Goal: Transaction & Acquisition: Purchase product/service

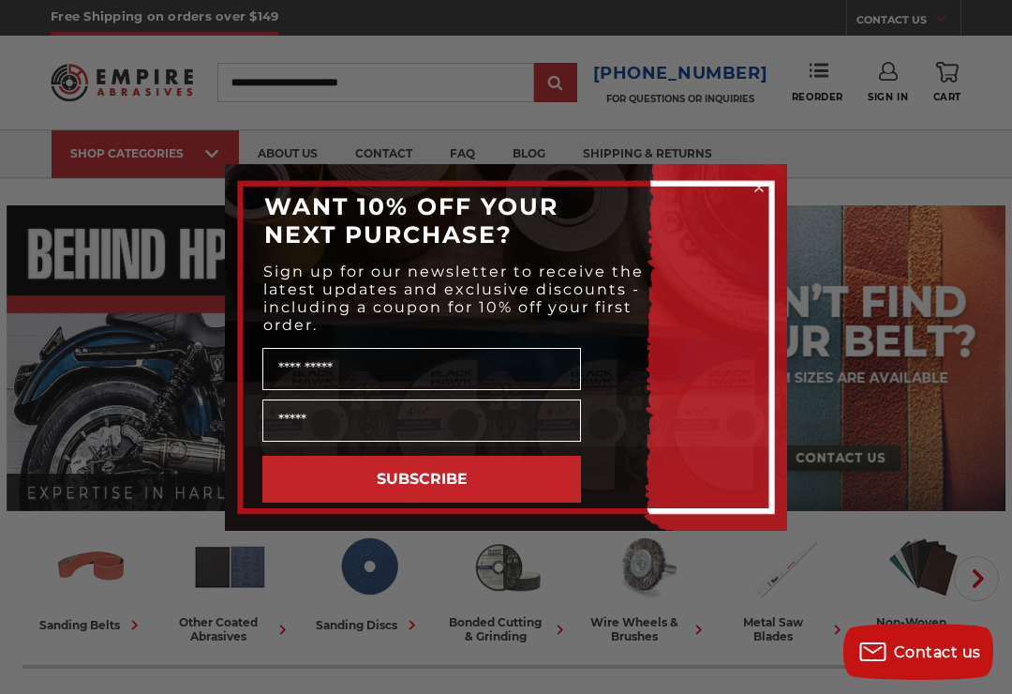
click at [756, 187] on circle "Close dialog" at bounding box center [760, 187] width 18 height 18
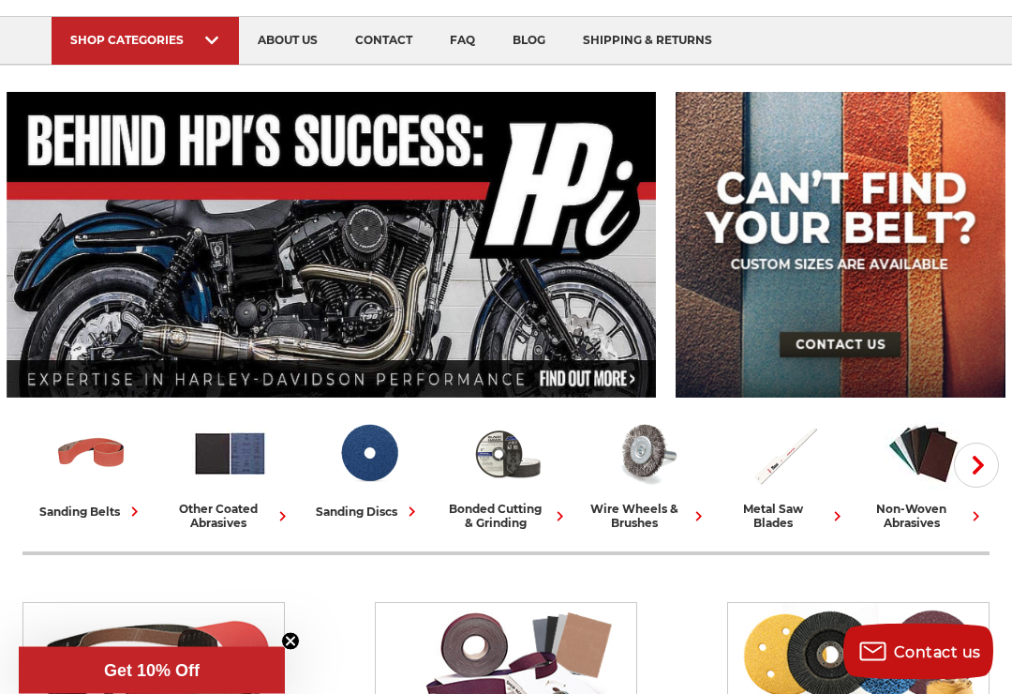
scroll to position [113, 0]
click at [116, 459] on img at bounding box center [91, 453] width 78 height 78
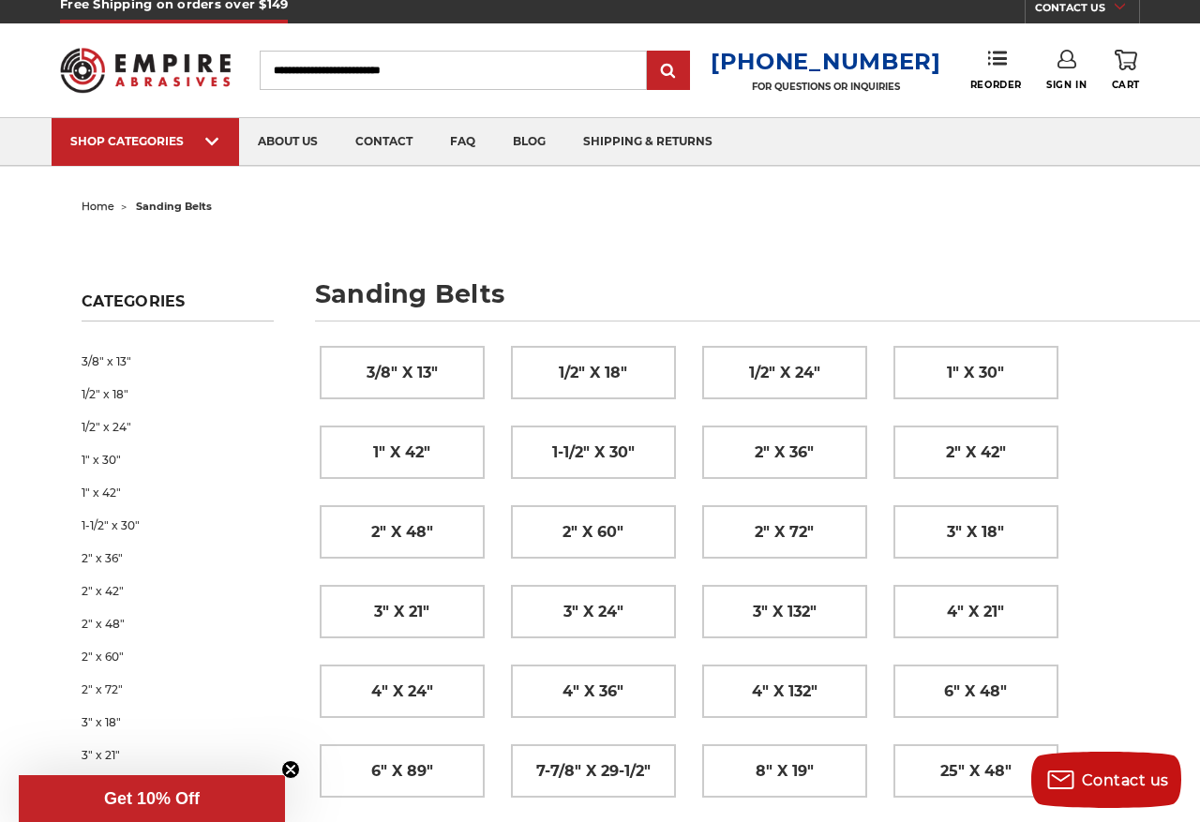
click at [121, 575] on link "2" x 42"" at bounding box center [177, 591] width 191 height 33
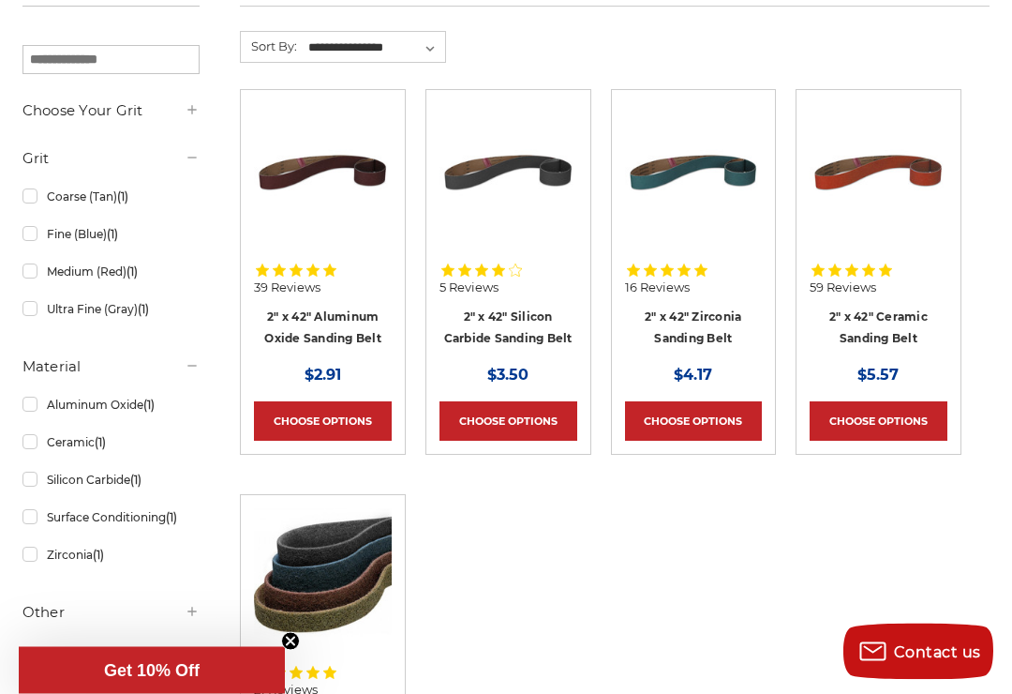
scroll to position [281, 0]
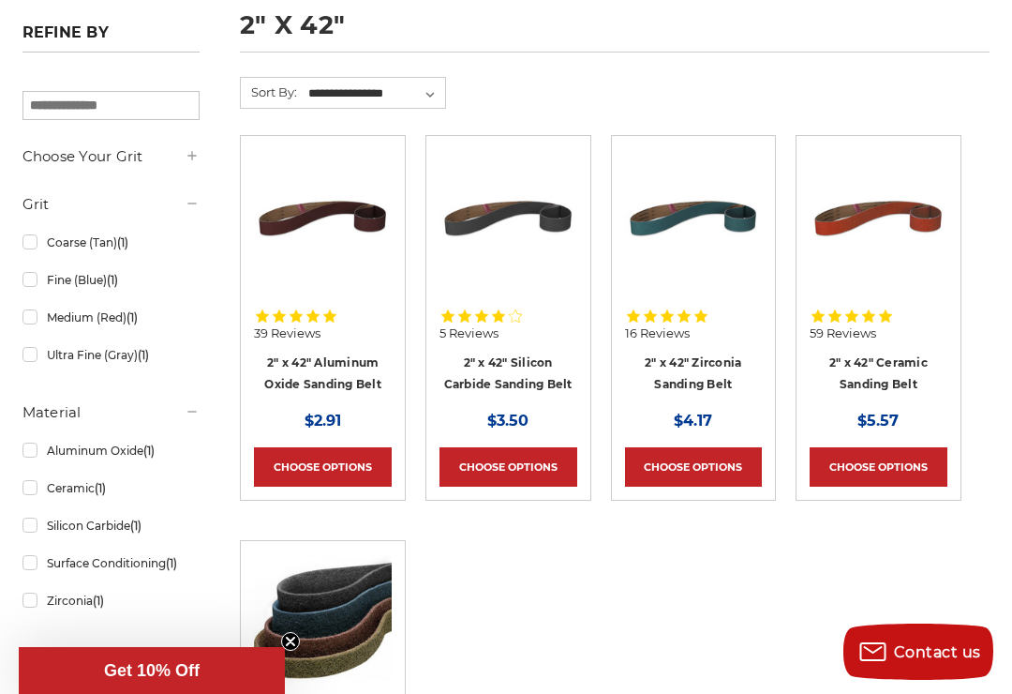
click at [746, 213] on img at bounding box center [694, 218] width 138 height 138
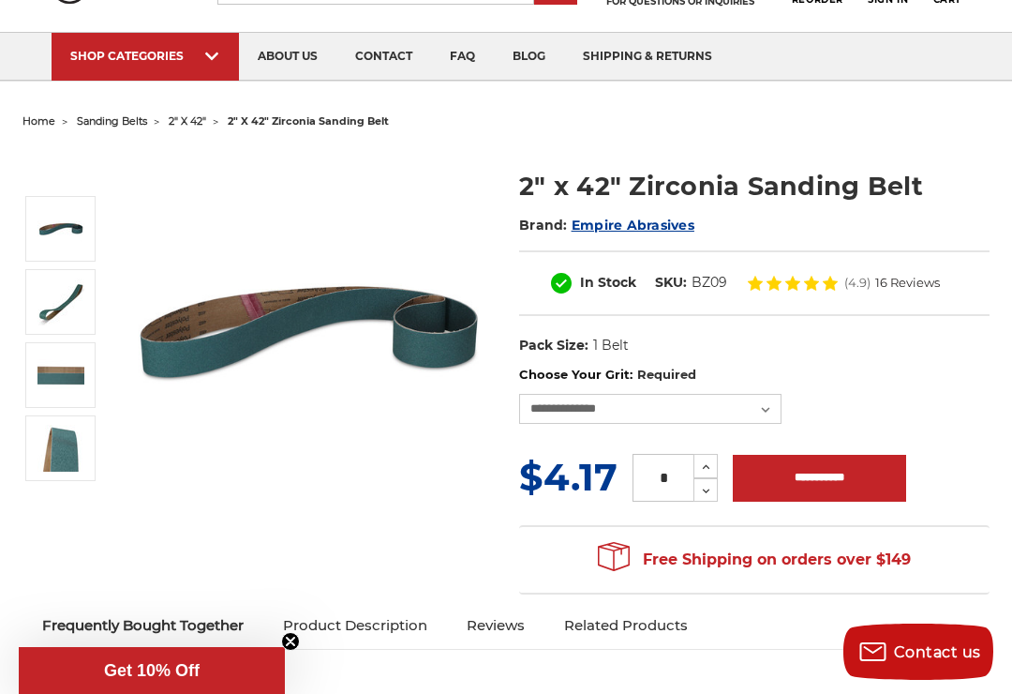
scroll to position [90, 0]
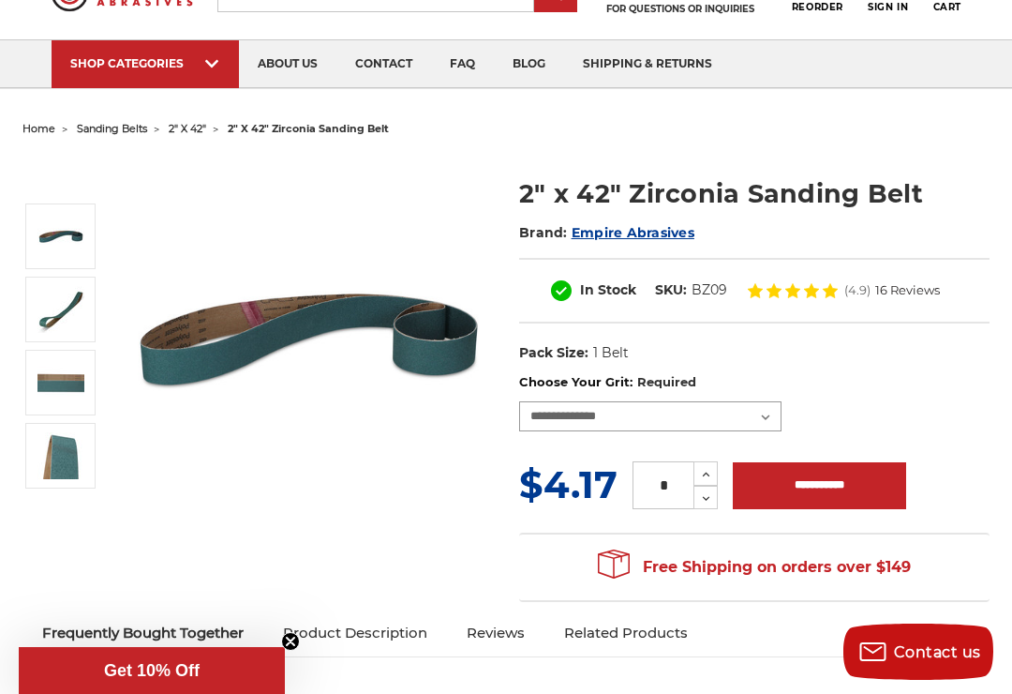
click at [765, 423] on select "**********" at bounding box center [650, 416] width 262 height 30
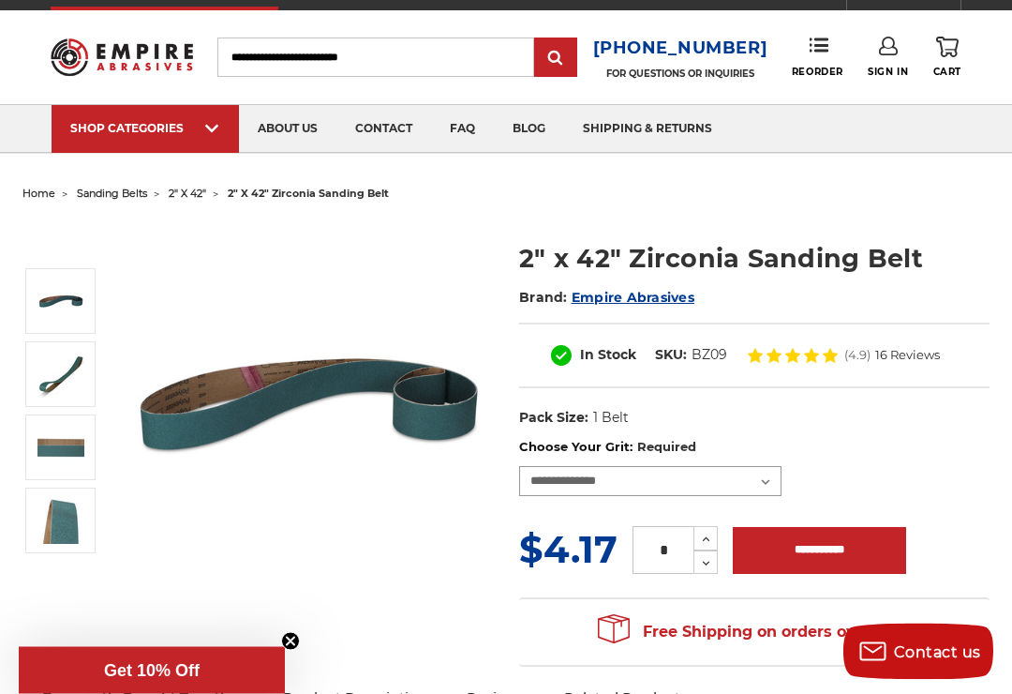
scroll to position [0, 0]
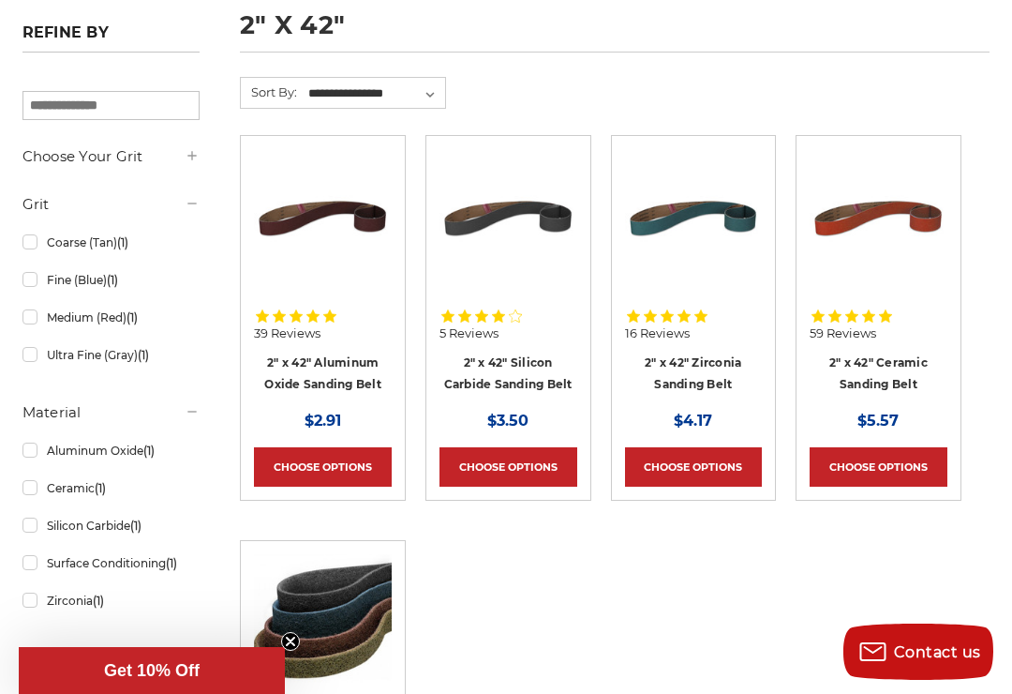
click at [330, 456] on link "Choose Options" at bounding box center [323, 466] width 138 height 39
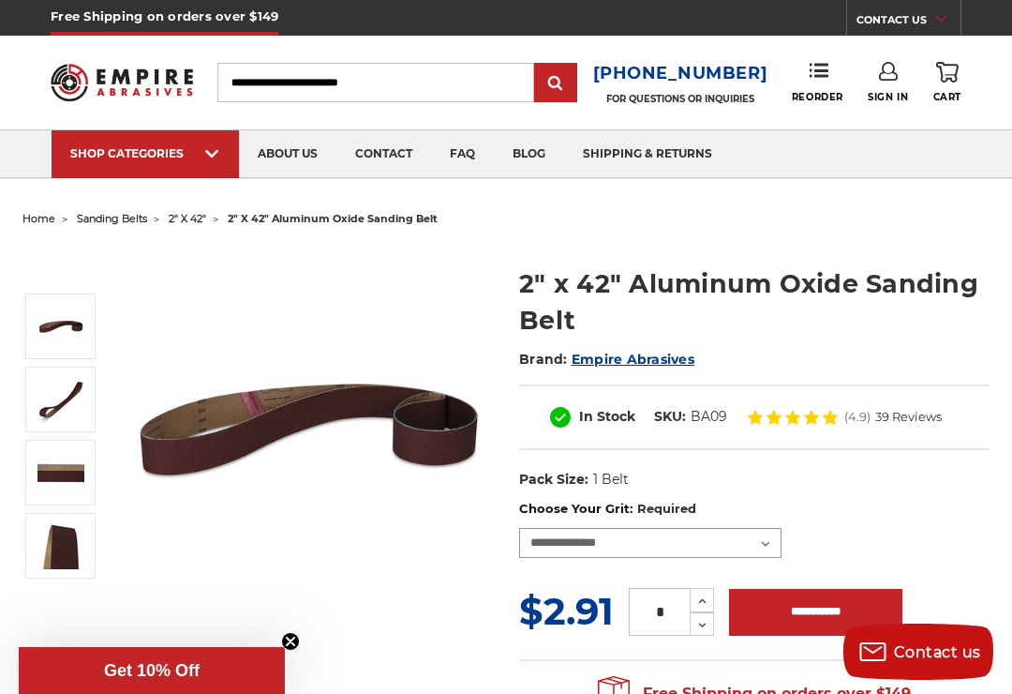
click at [777, 545] on select "**********" at bounding box center [650, 543] width 262 height 30
select select "****"
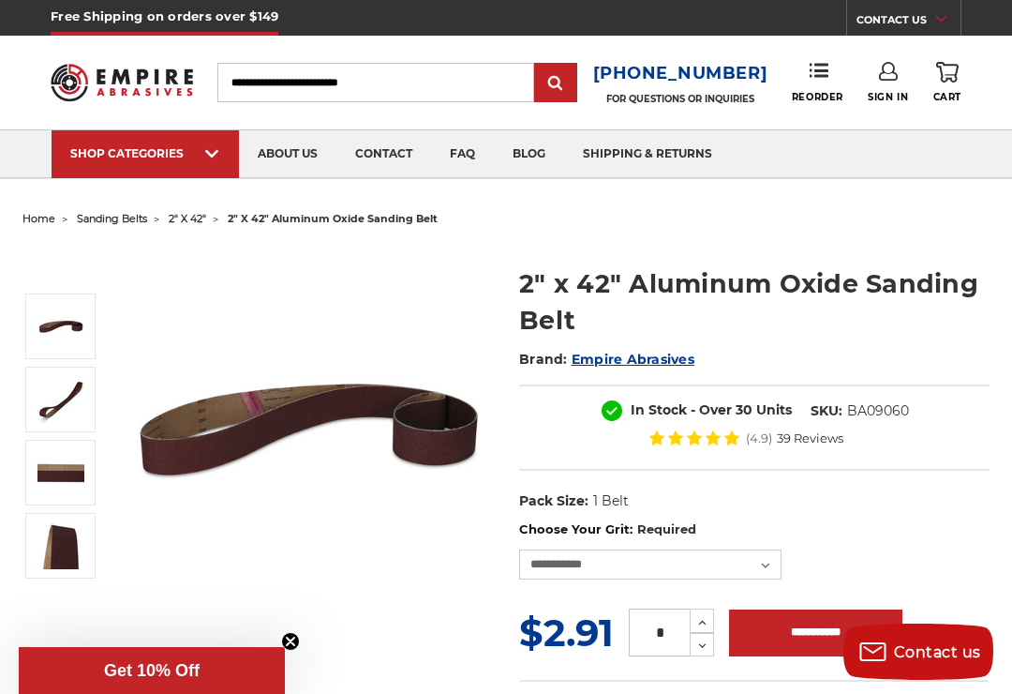
click at [704, 616] on icon at bounding box center [702, 622] width 14 height 17
click at [708, 620] on icon at bounding box center [702, 622] width 14 height 17
type input "*"
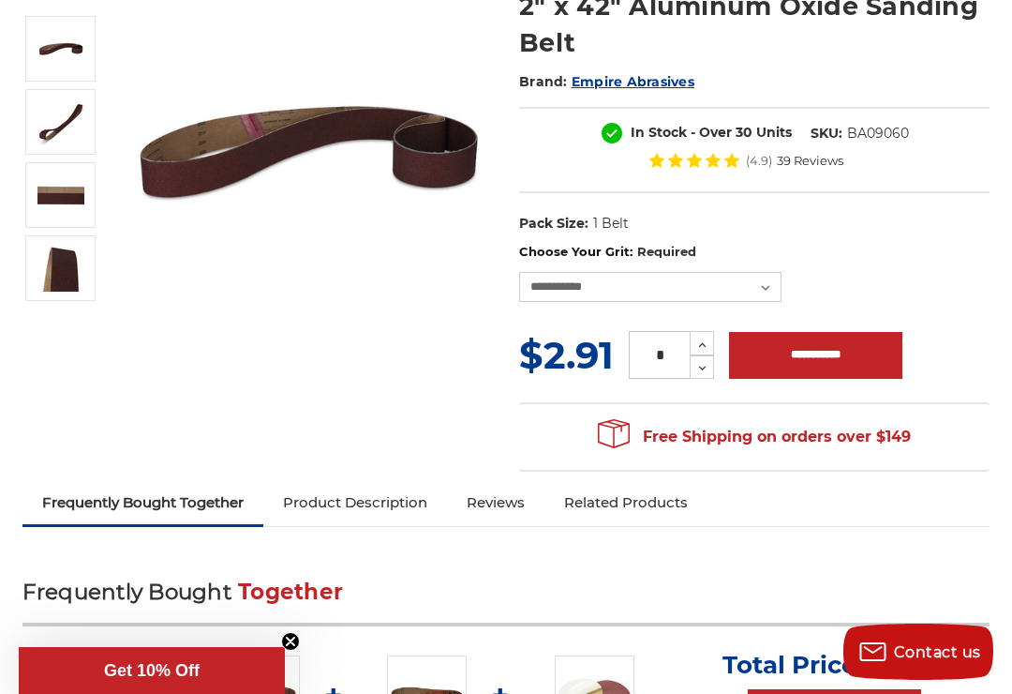
scroll to position [253, 0]
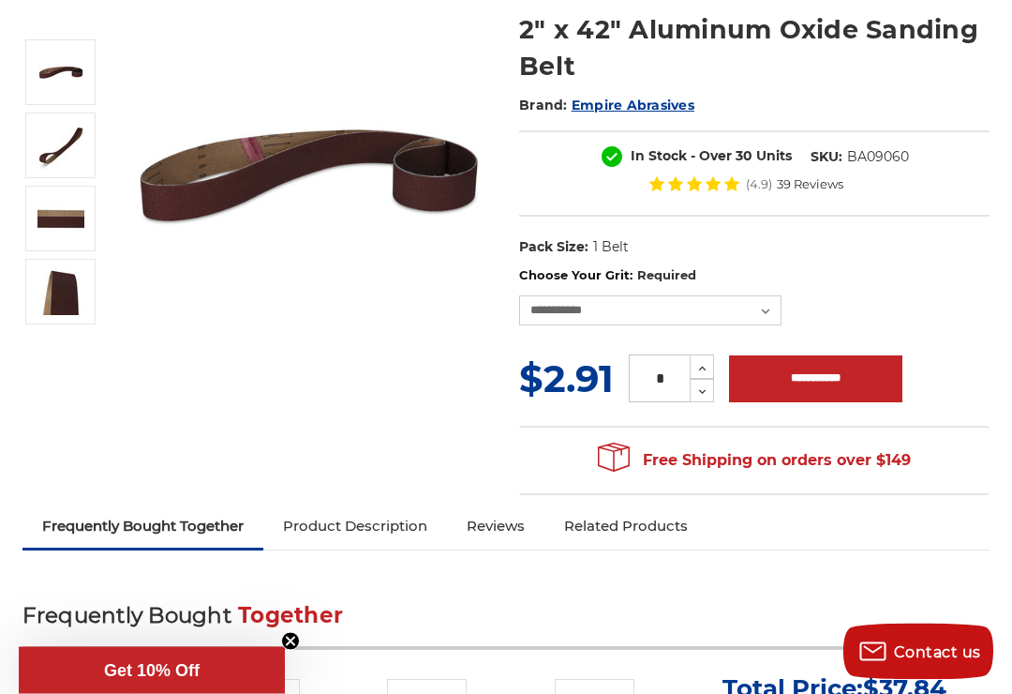
click at [838, 371] on input "**********" at bounding box center [815, 379] width 173 height 47
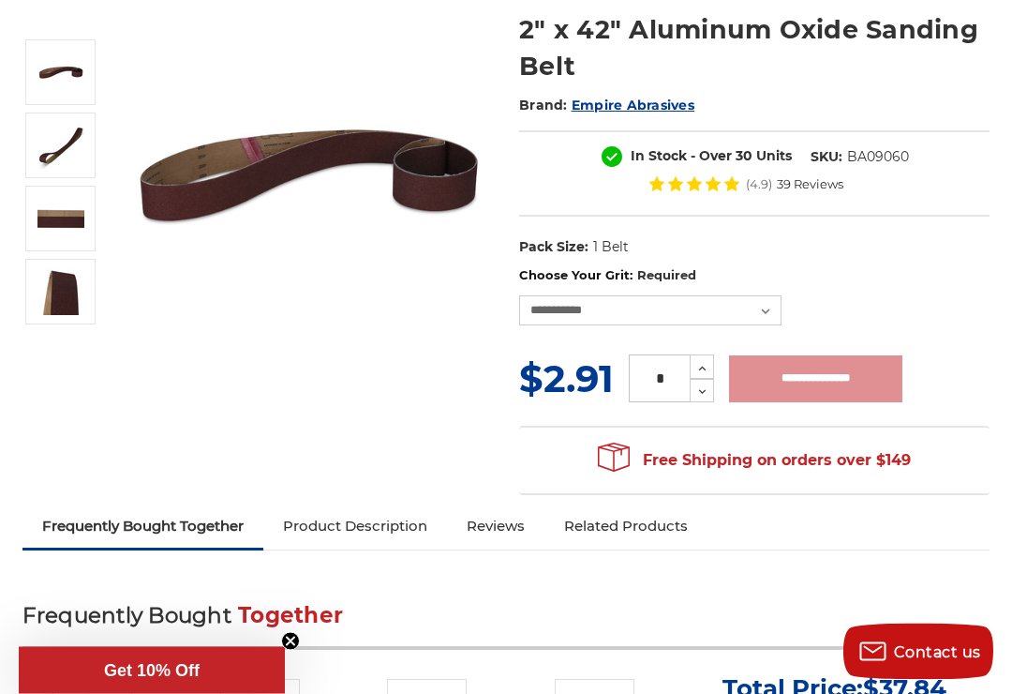
scroll to position [254, 0]
type input "**********"
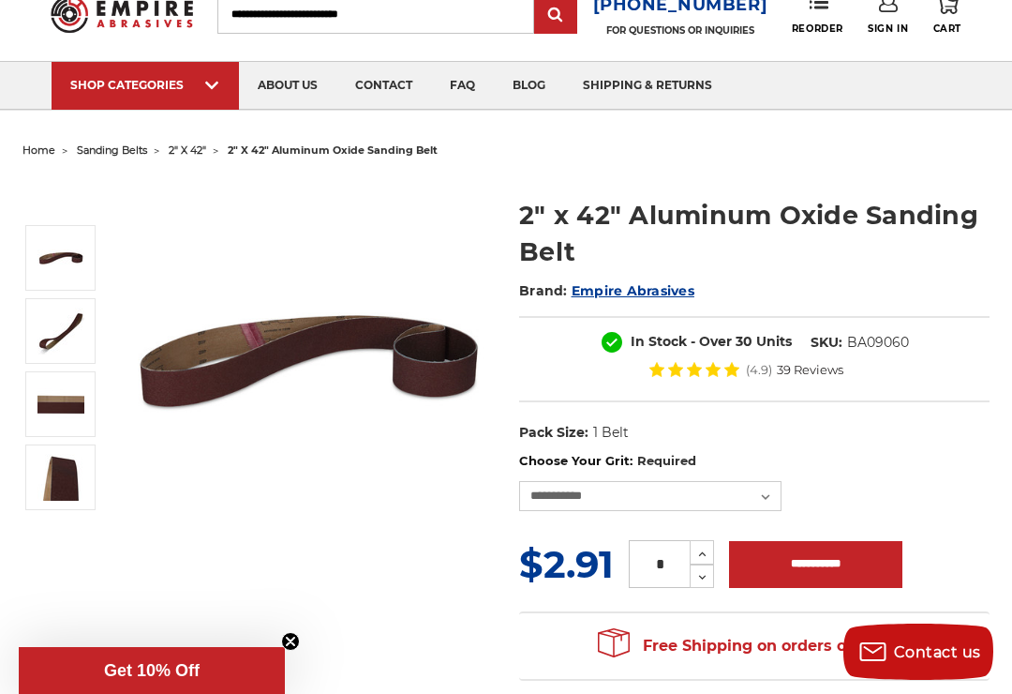
scroll to position [0, 0]
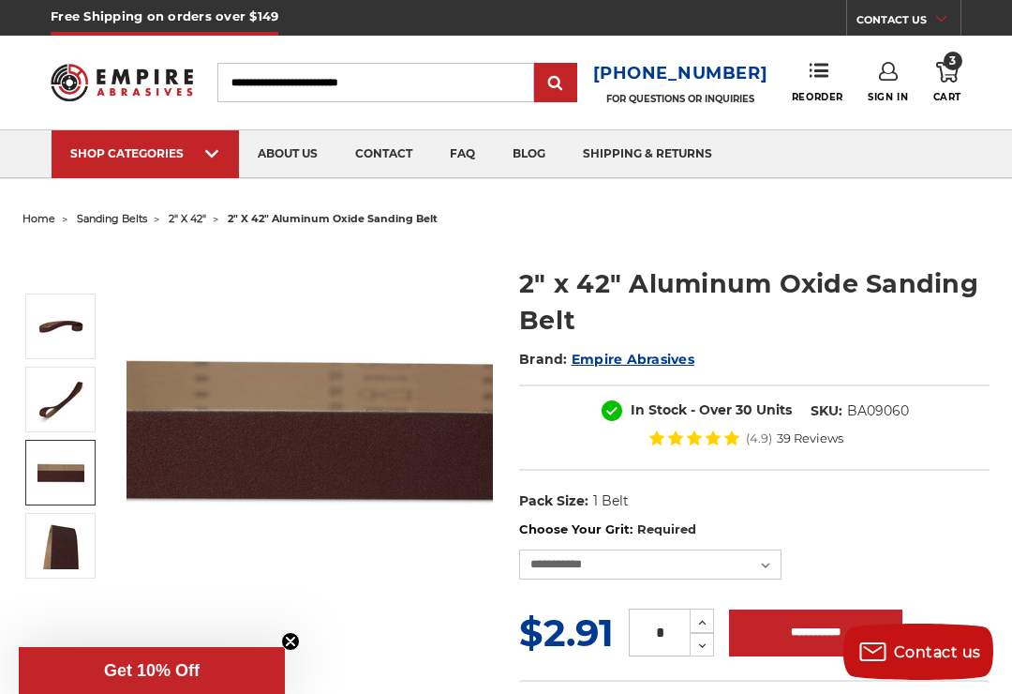
click at [83, 468] on img at bounding box center [60, 472] width 47 height 47
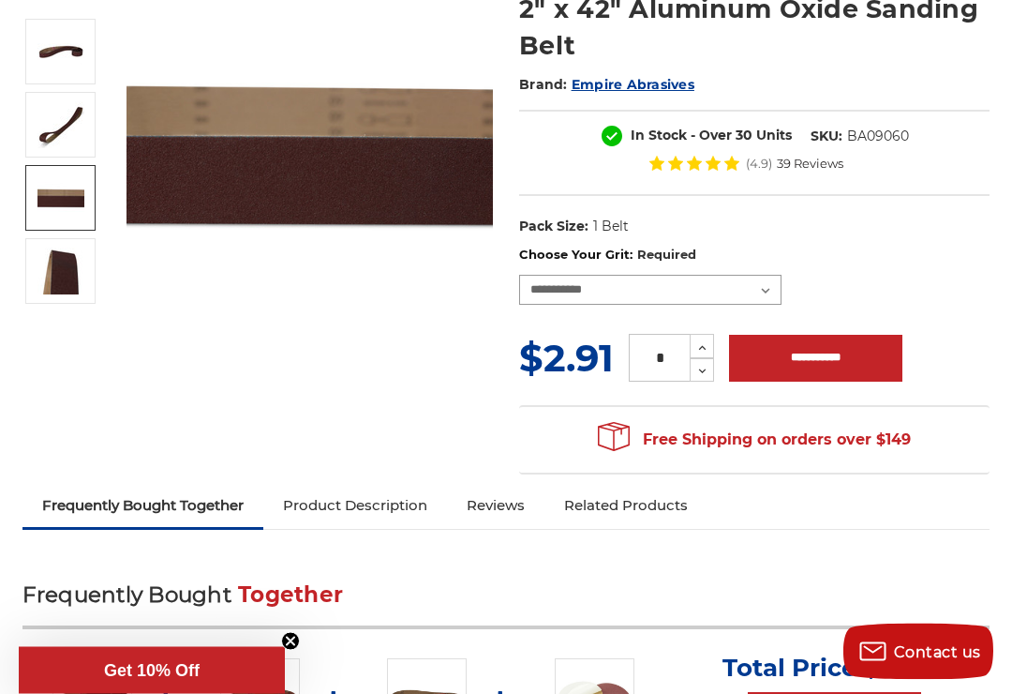
click at [762, 294] on select "**********" at bounding box center [650, 291] width 262 height 30
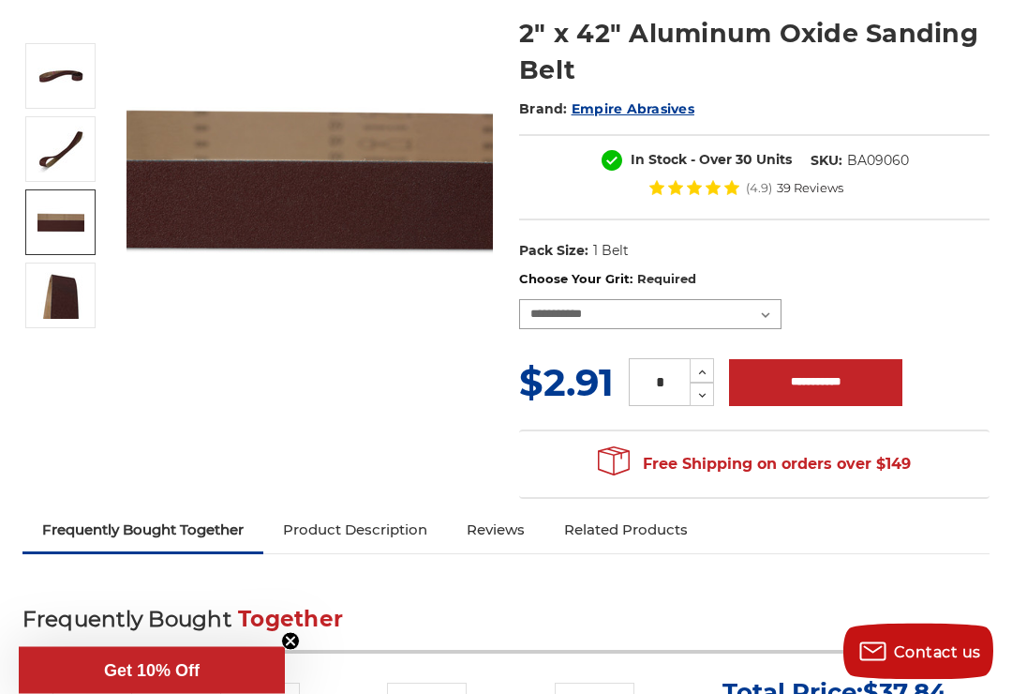
scroll to position [242, 0]
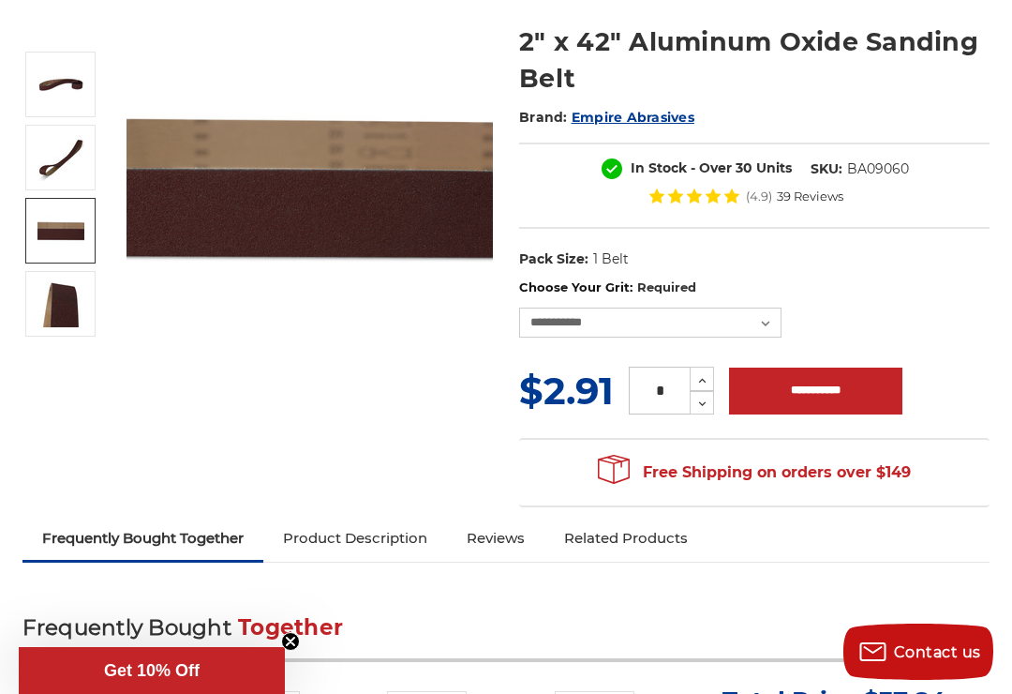
click at [957, 372] on div "MSRP: Was: Now: $2.91 (You save ) * Increase Quantity: Decrease Quantity:" at bounding box center [754, 391] width 470 height 54
click at [770, 319] on select "**********" at bounding box center [650, 322] width 262 height 30
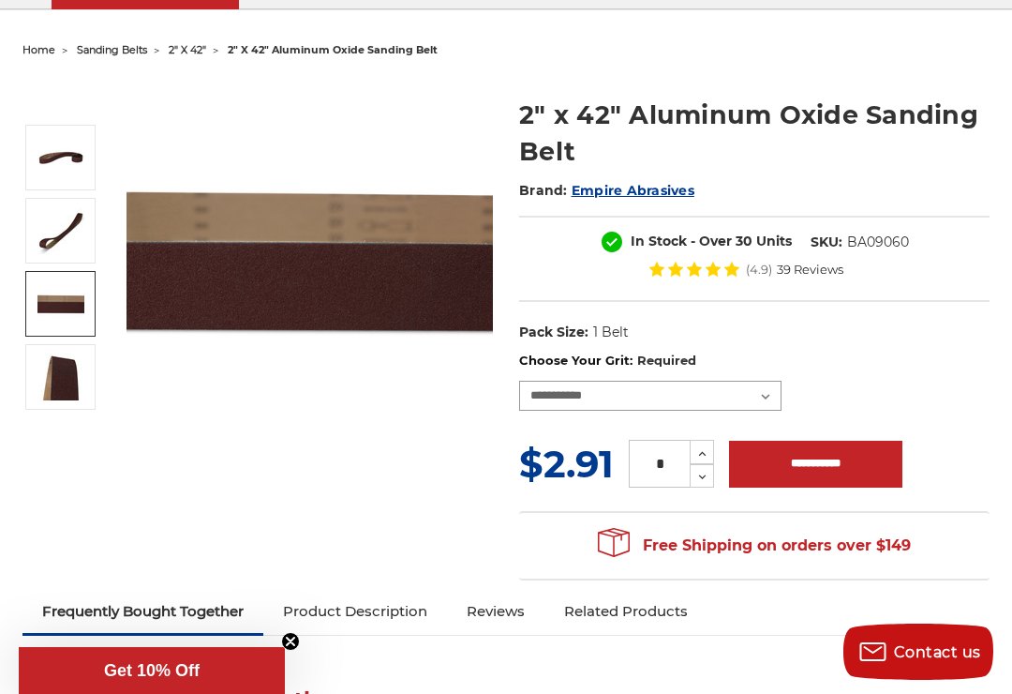
scroll to position [168, 0]
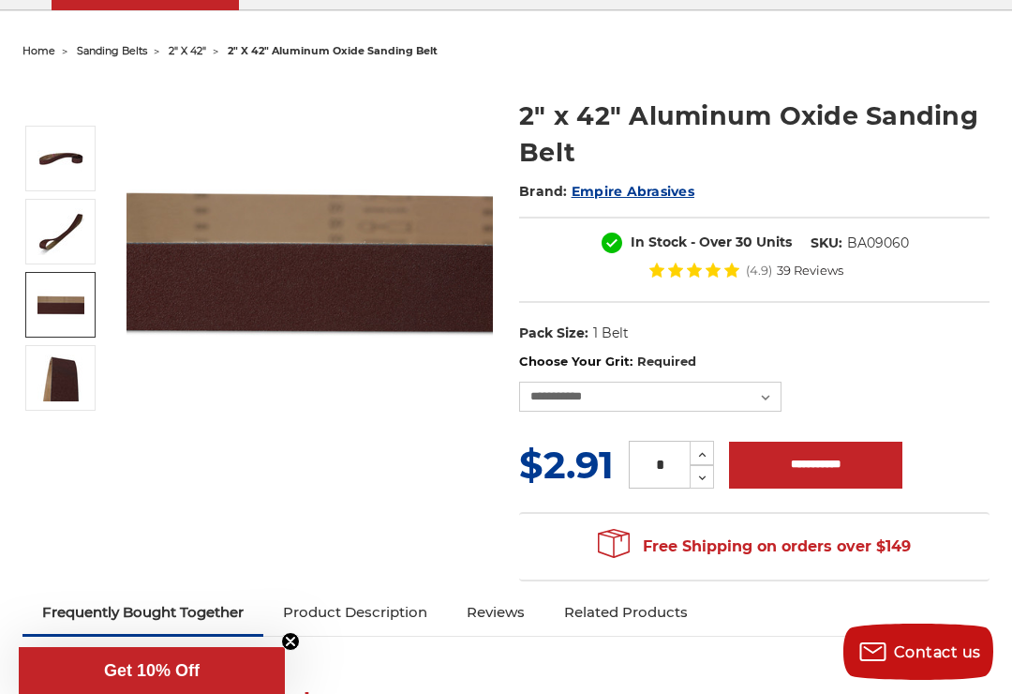
click at [709, 479] on icon at bounding box center [702, 478] width 14 height 17
click at [708, 478] on icon at bounding box center [702, 478] width 14 height 17
type input "*"
click at [700, 482] on icon at bounding box center [702, 478] width 14 height 17
click at [701, 473] on icon at bounding box center [702, 478] width 14 height 17
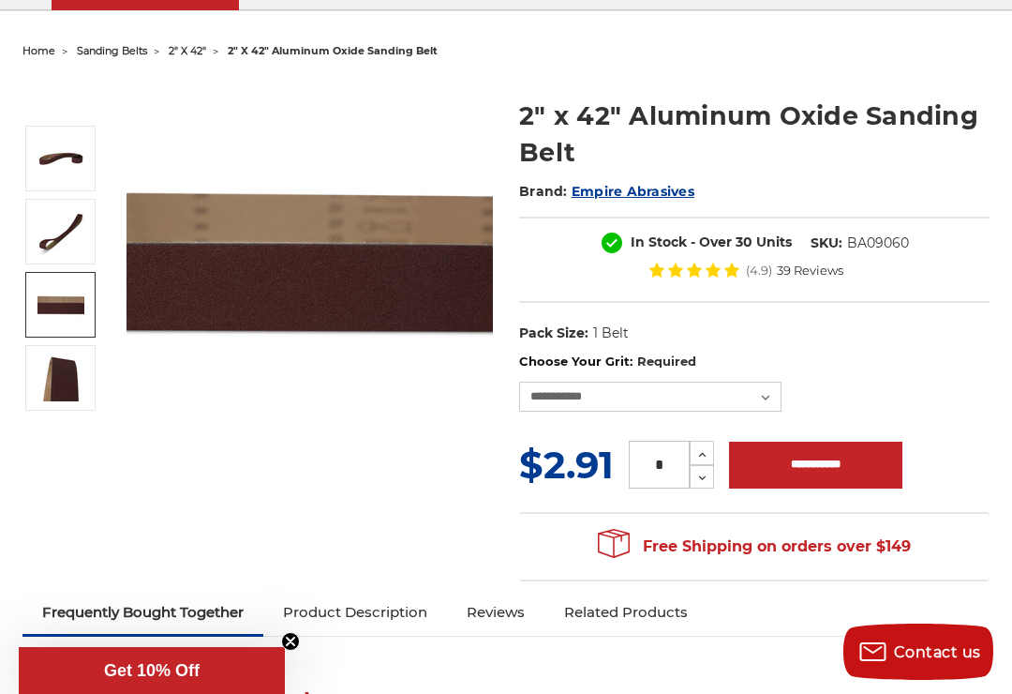
click at [668, 464] on input "*" at bounding box center [659, 464] width 61 height 48
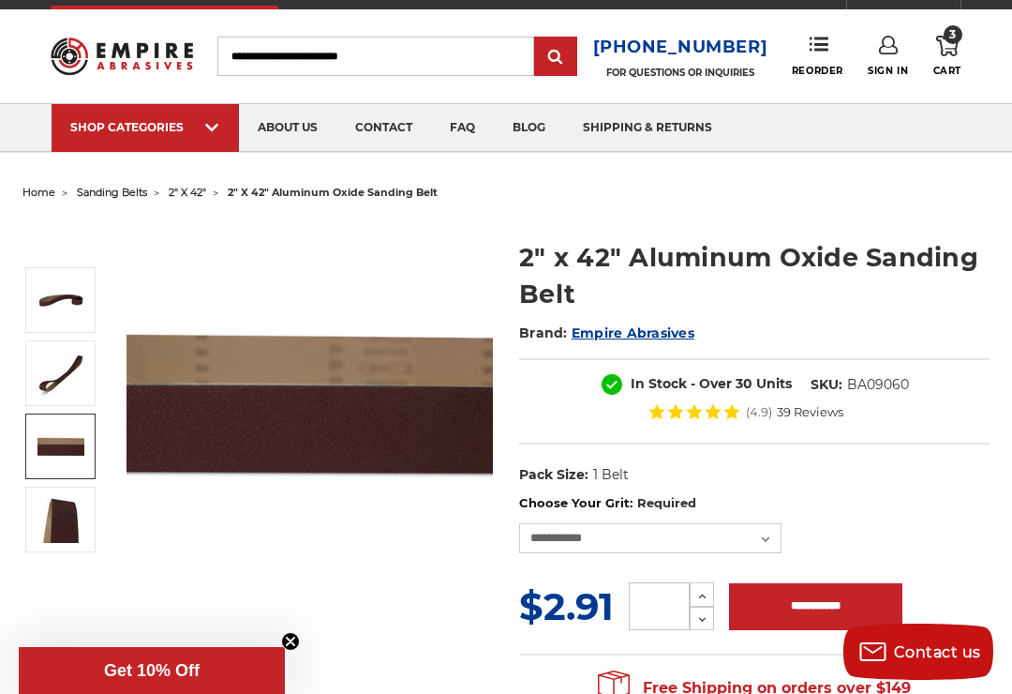
scroll to position [0, 0]
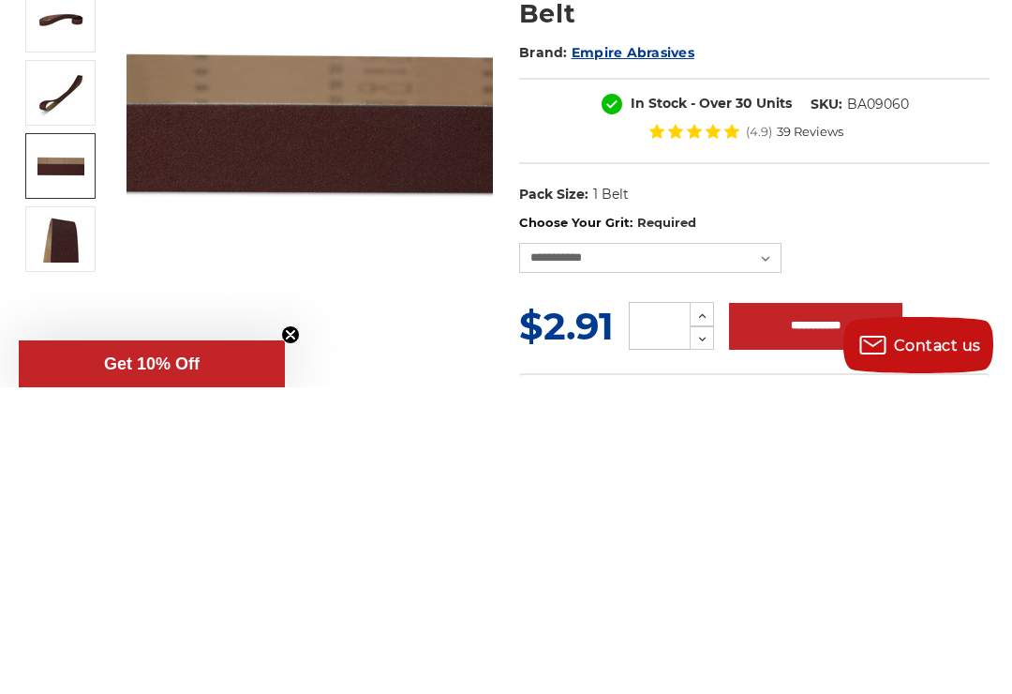
click at [1002, 520] on section "**********" at bounding box center [754, 639] width 497 height 239
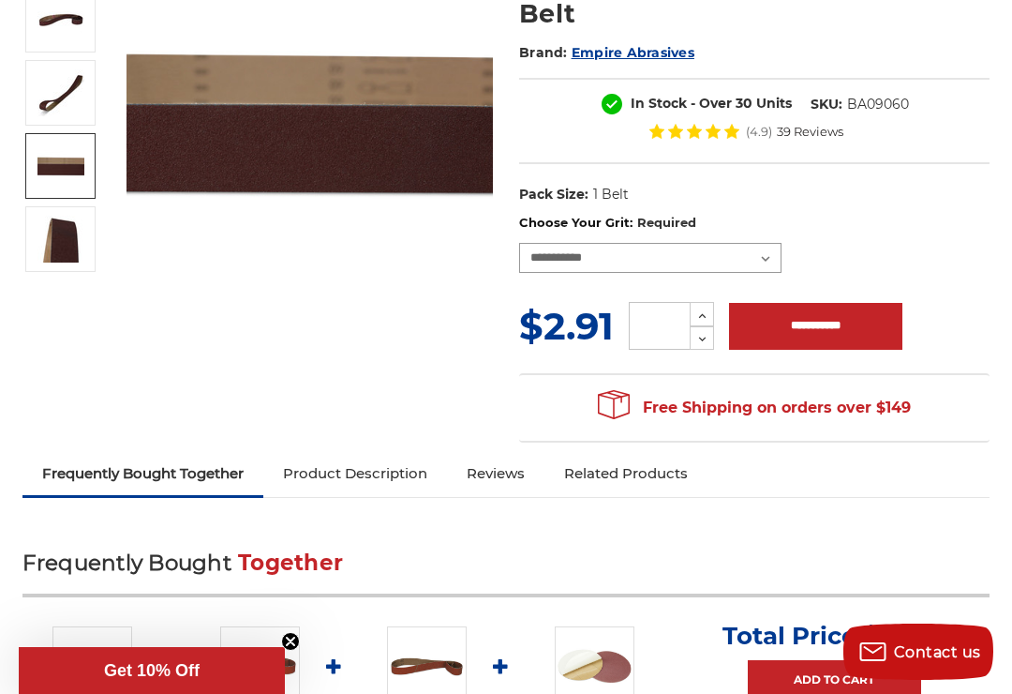
click at [771, 255] on select "**********" at bounding box center [650, 258] width 262 height 30
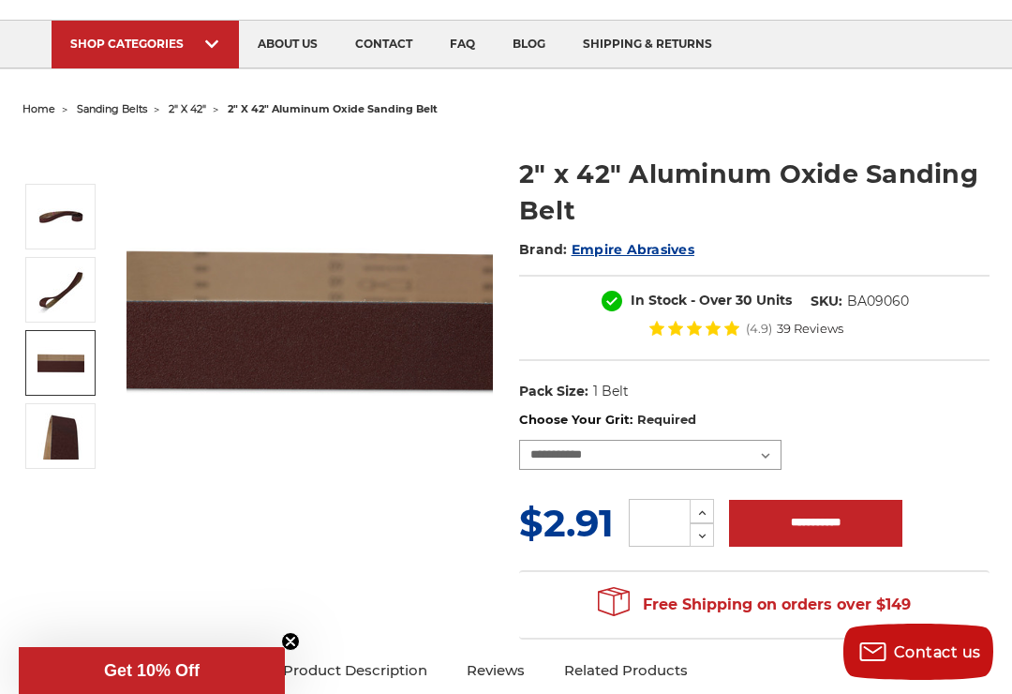
scroll to position [0, 0]
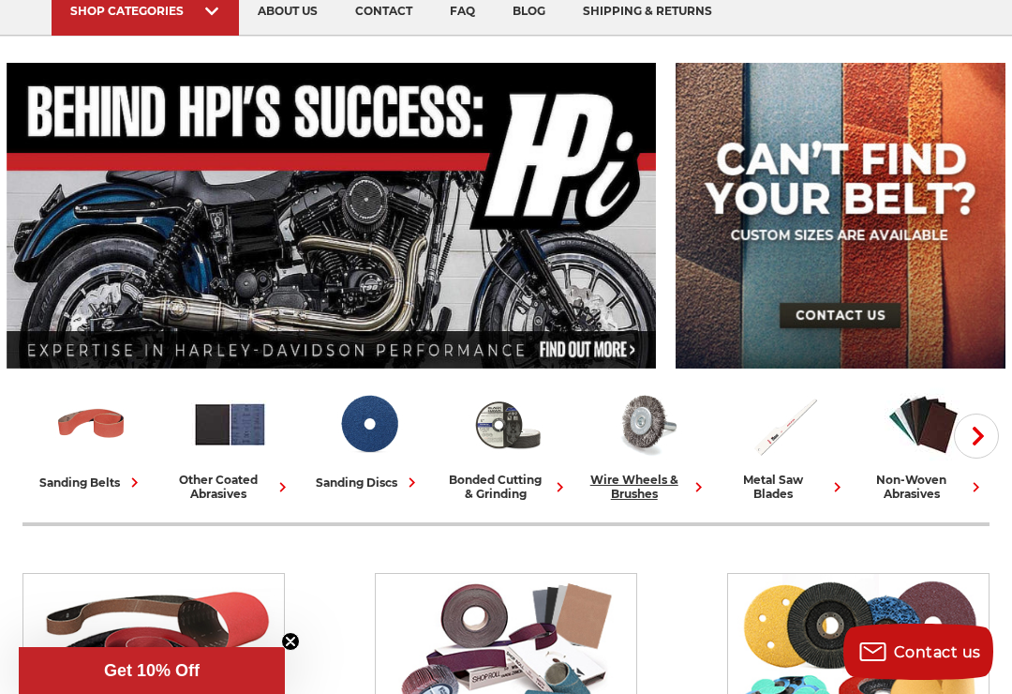
click at [644, 413] on img at bounding box center [646, 424] width 78 height 78
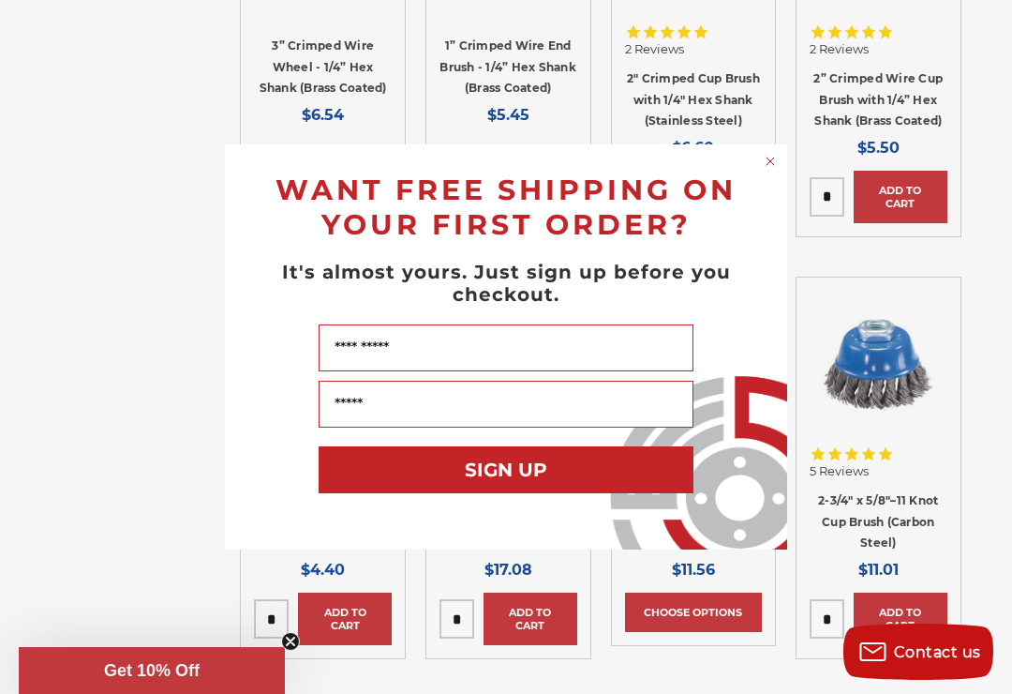
scroll to position [3263, 0]
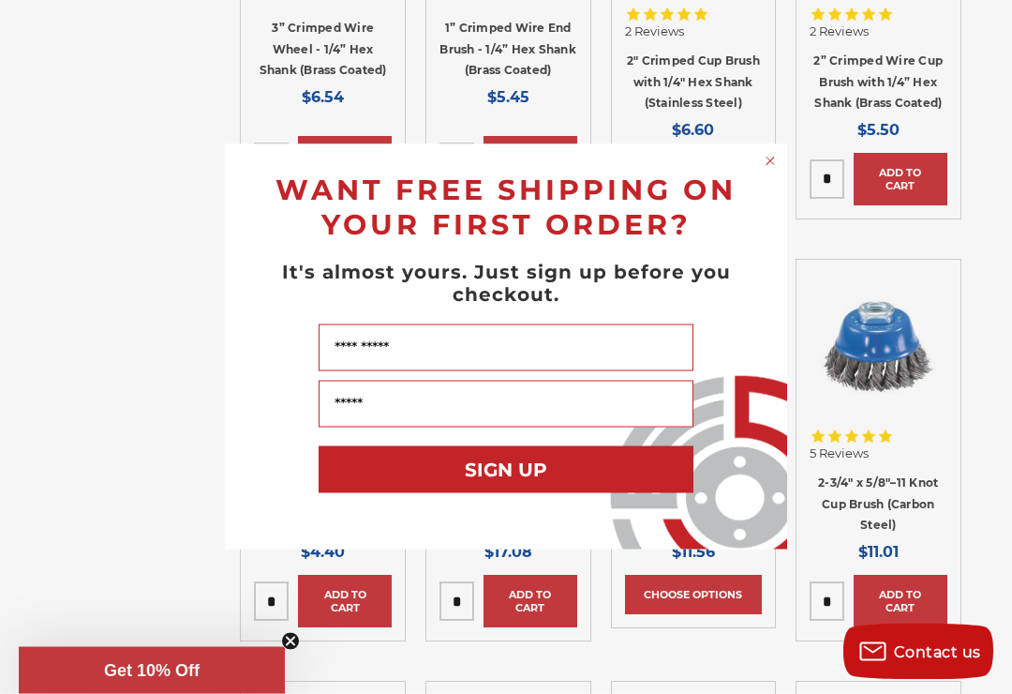
click at [771, 169] on circle "Close dialog" at bounding box center [771, 162] width 18 height 18
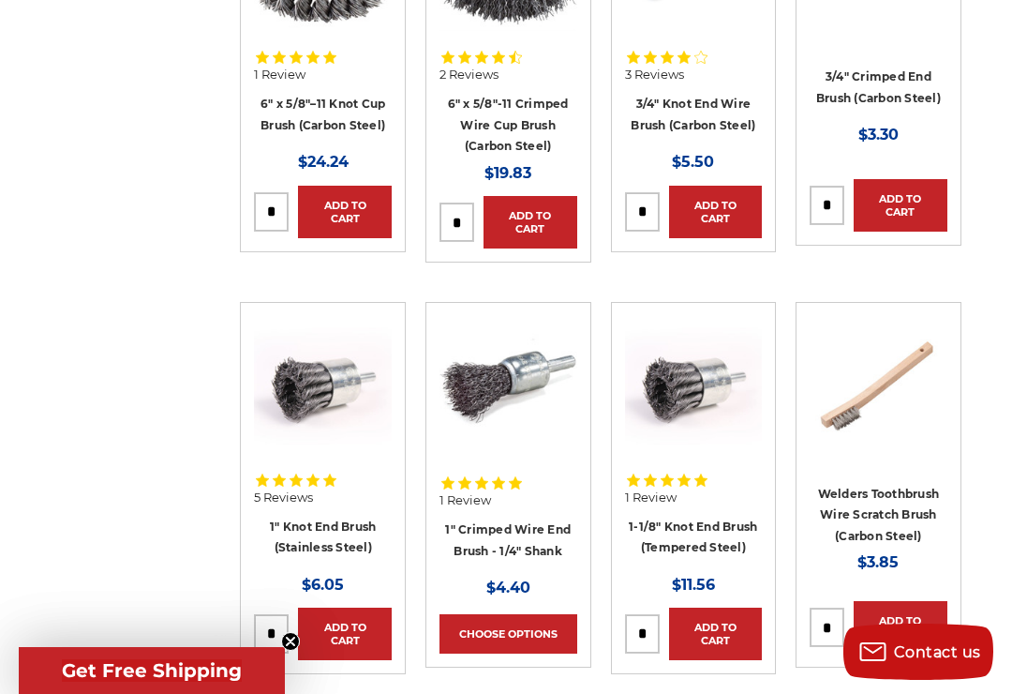
scroll to position [4897, 0]
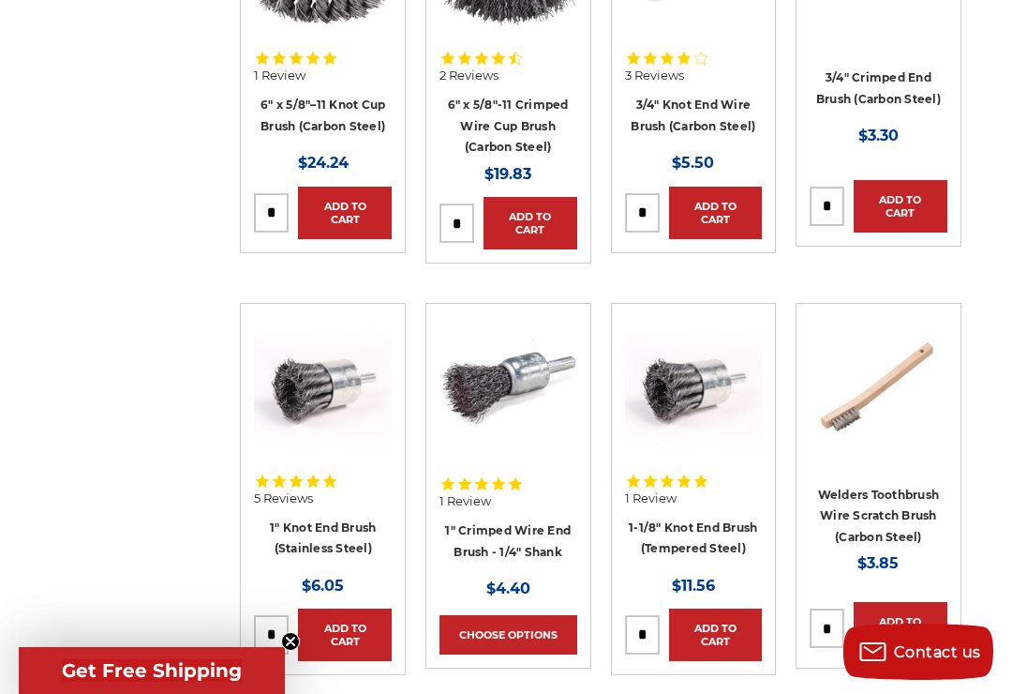
click at [971, 329] on li "Welders Toothbrush Wire Scratch Brush (Carbon Steel) MSRP: Was: Now: $3.85 Add …" at bounding box center [879, 505] width 186 height 405
click at [503, 342] on img at bounding box center [509, 386] width 138 height 138
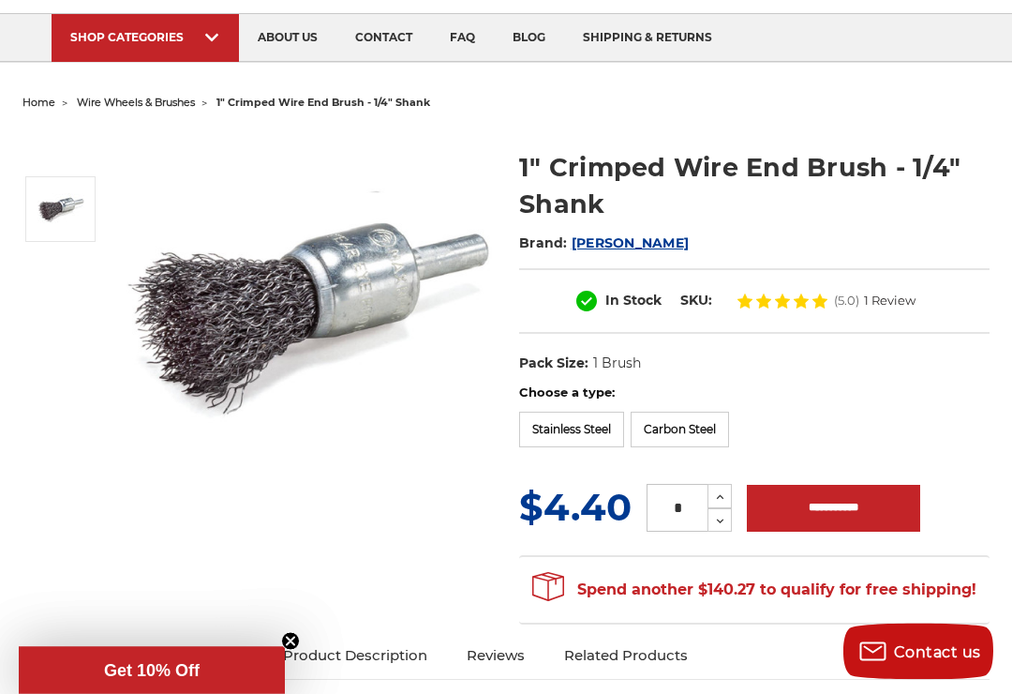
scroll to position [115, 0]
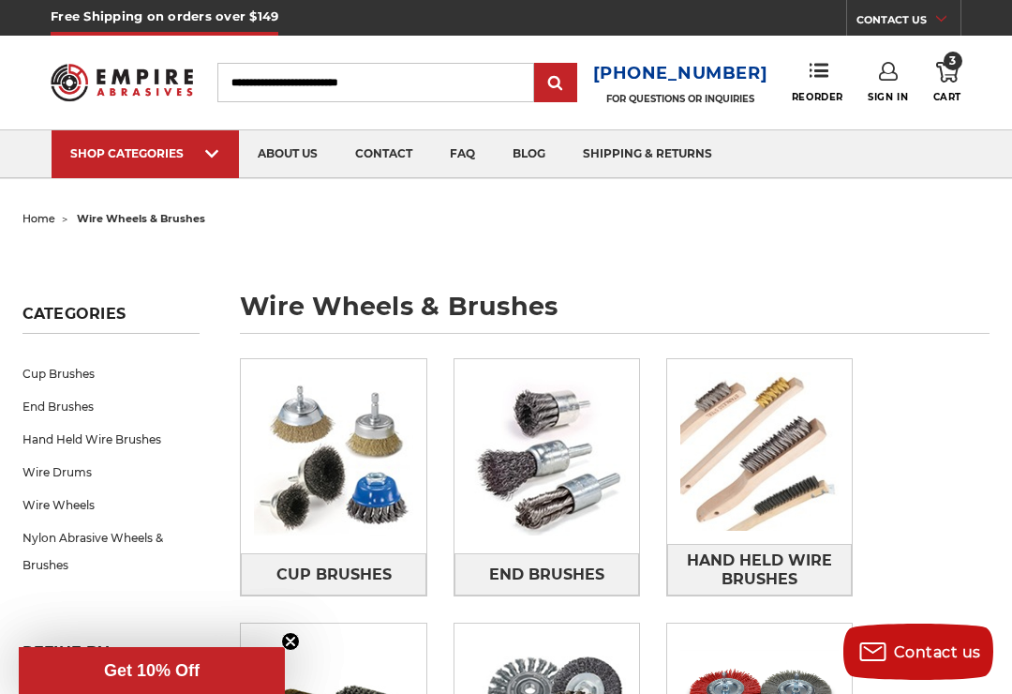
click at [955, 465] on div "Cup Brushes End Brushes Hand Held Wire Brushes Wire Drums Wire Wheels" at bounding box center [600, 625] width 747 height 560
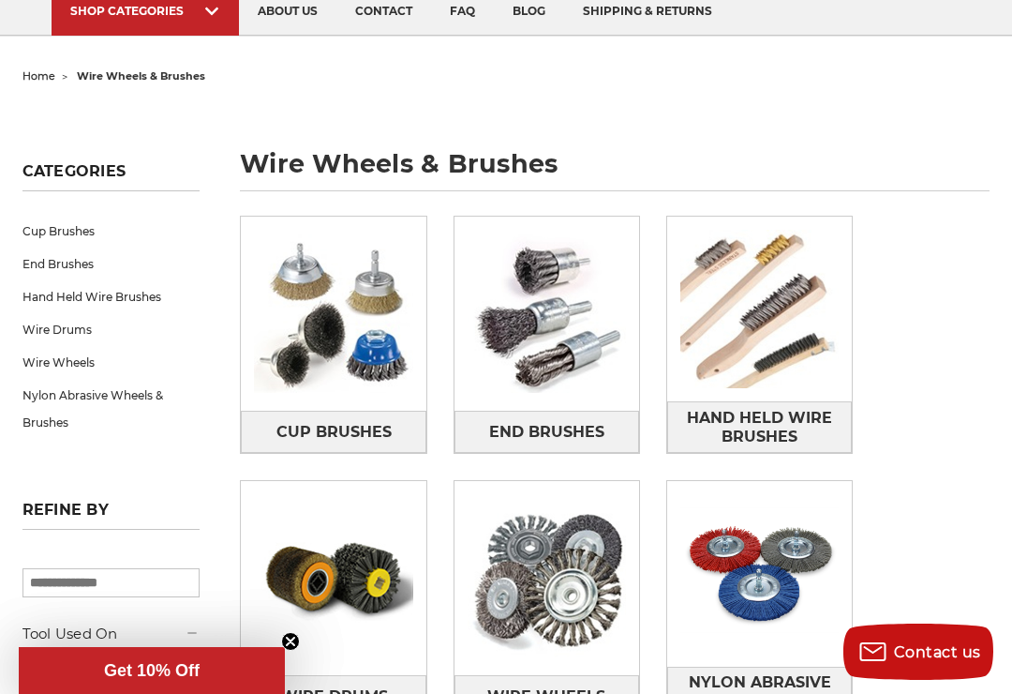
scroll to position [220, 0]
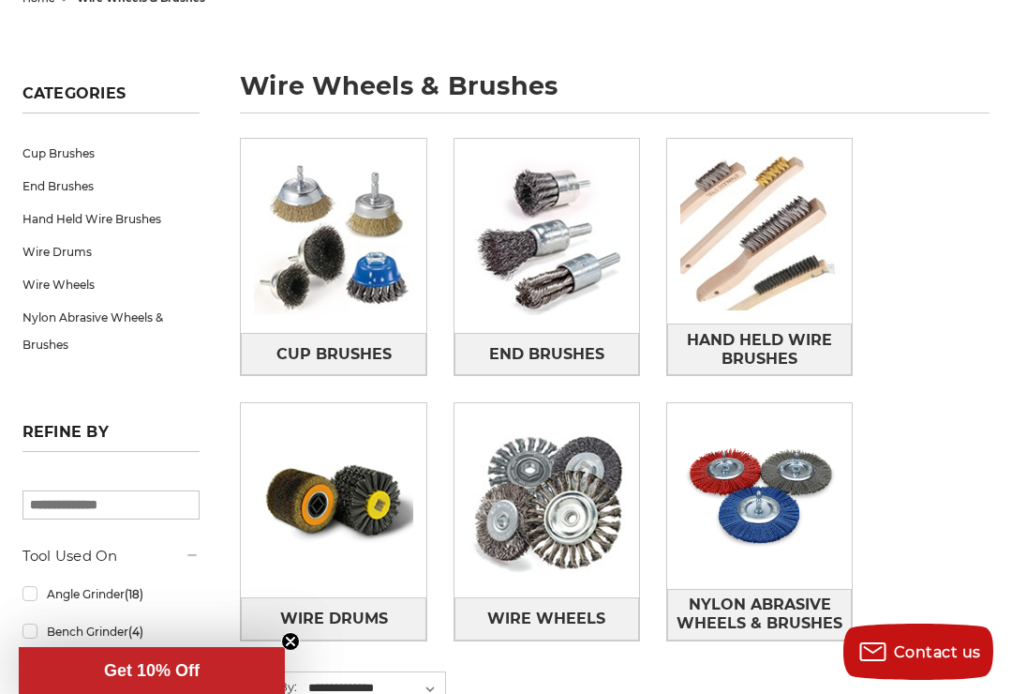
click at [580, 345] on span "End Brushes" at bounding box center [546, 354] width 115 height 32
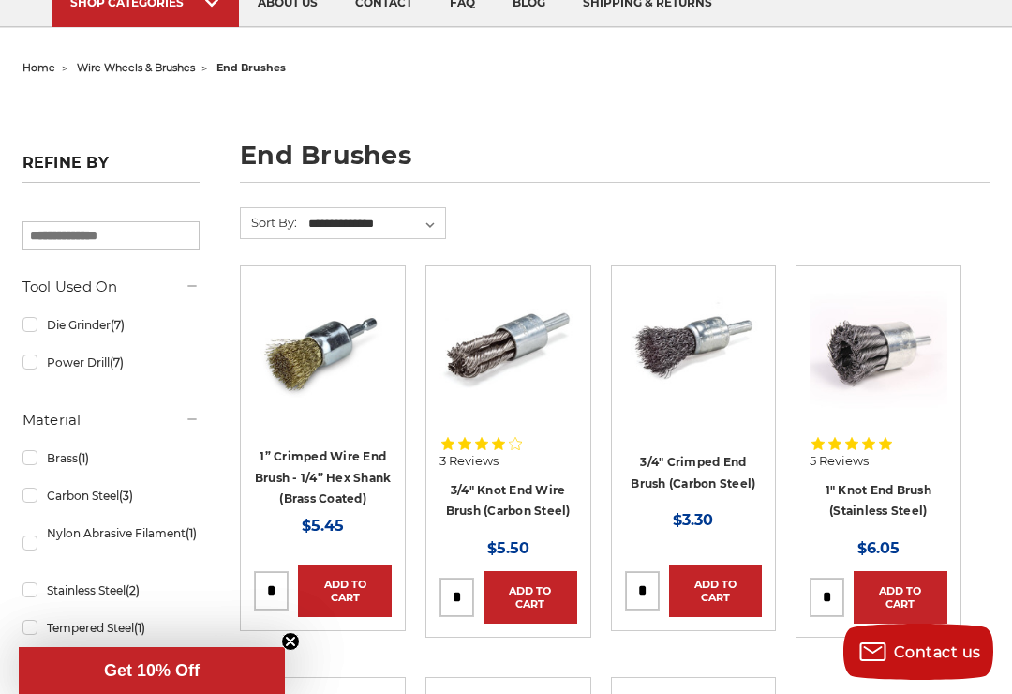
scroll to position [146, 0]
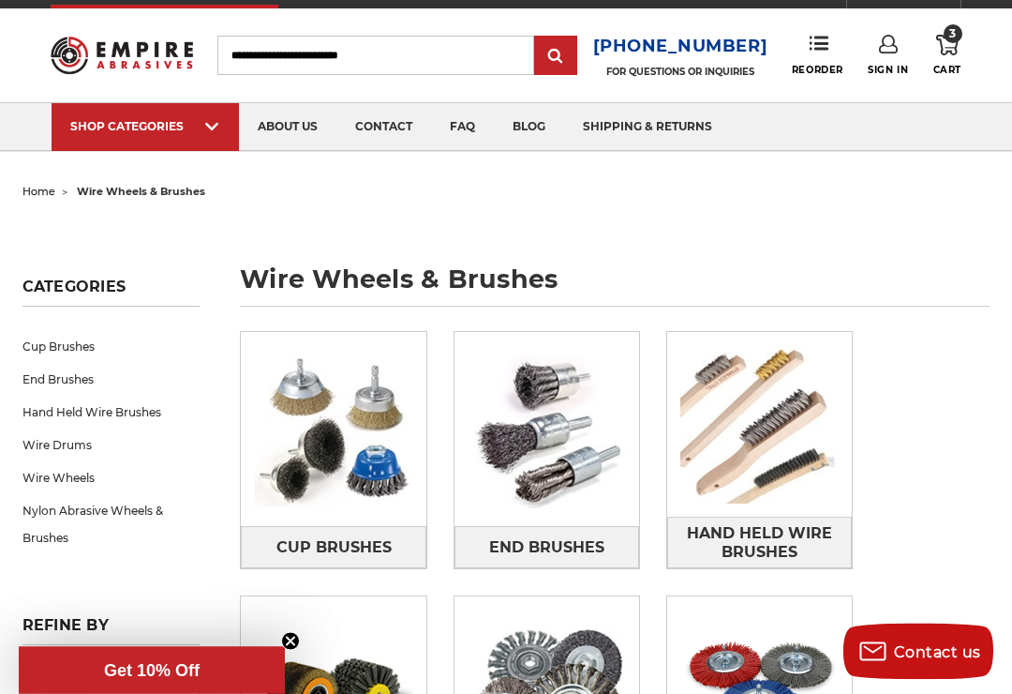
scroll to position [27, 0]
click at [322, 417] on img at bounding box center [333, 428] width 185 height 185
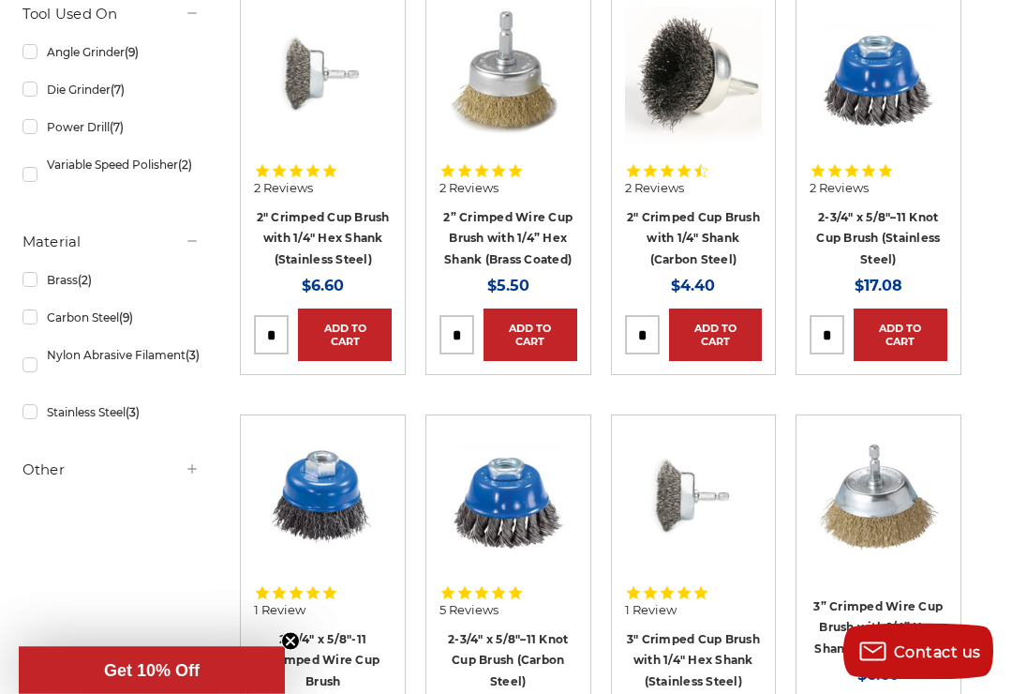
scroll to position [424, 0]
click at [691, 72] on img at bounding box center [694, 76] width 138 height 138
